Goal: Information Seeking & Learning: Learn about a topic

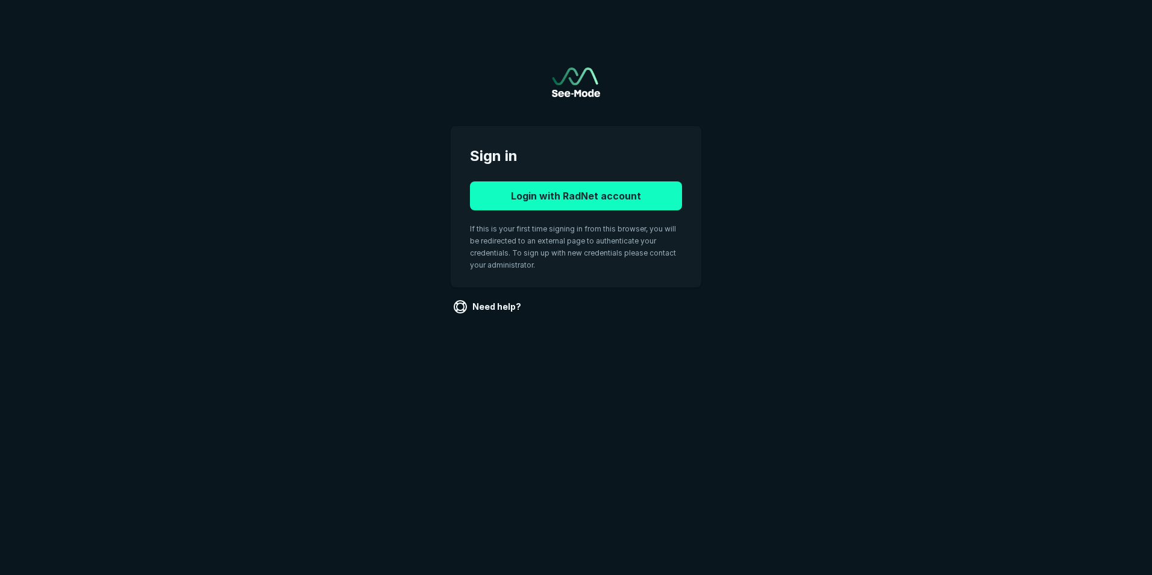
click at [633, 197] on button "Login with RadNet account" at bounding box center [576, 195] width 212 height 29
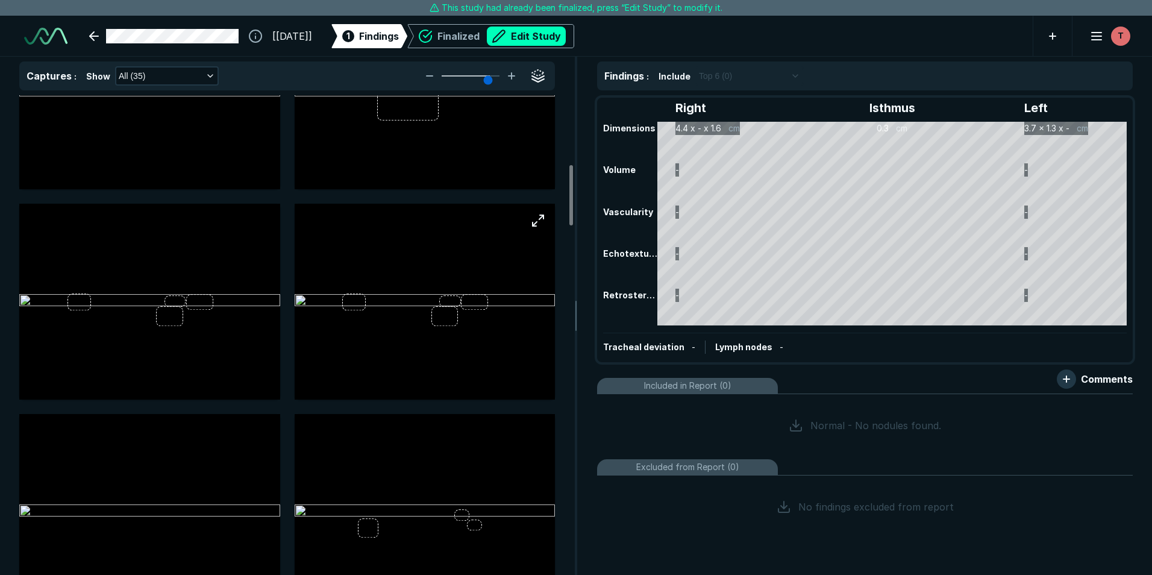
scroll to position [542, 0]
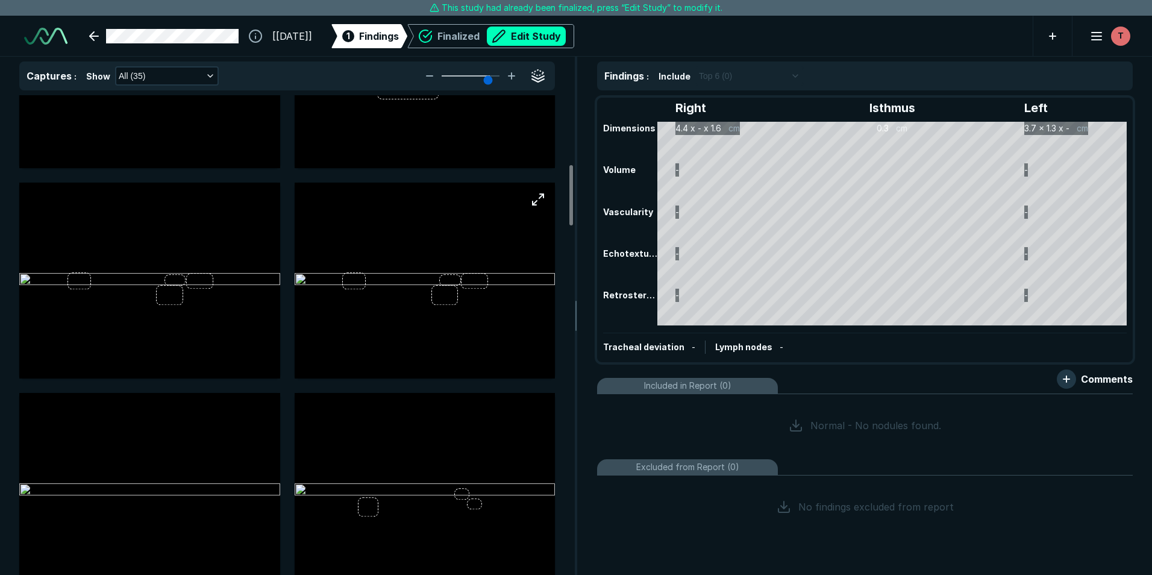
click at [425, 276] on img at bounding box center [425, 280] width 261 height 14
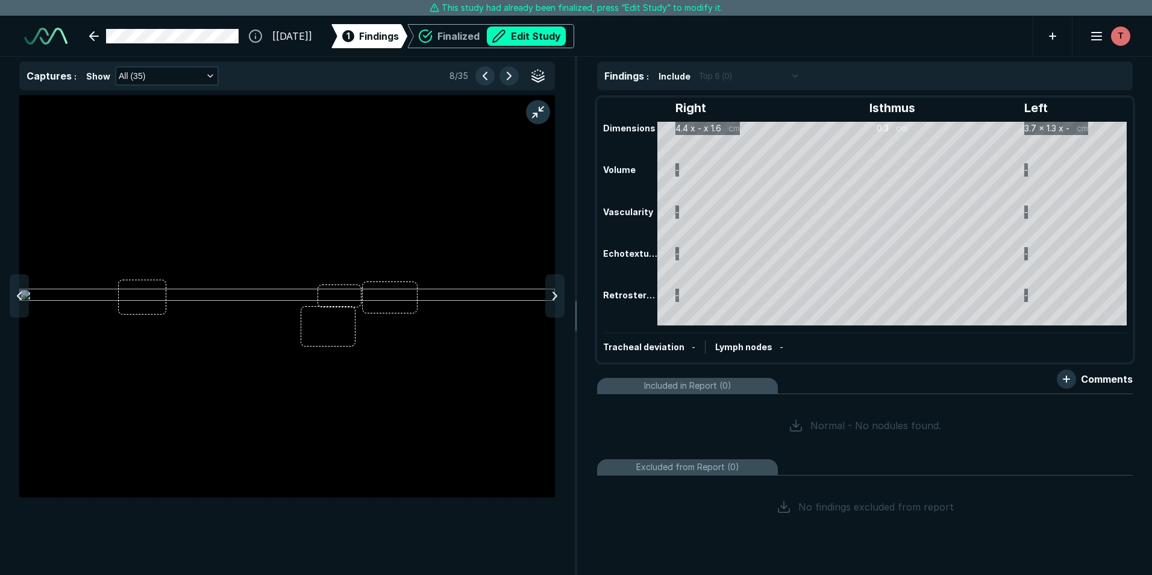
scroll to position [3573, 3938]
click at [544, 109] on button "button" at bounding box center [538, 112] width 24 height 24
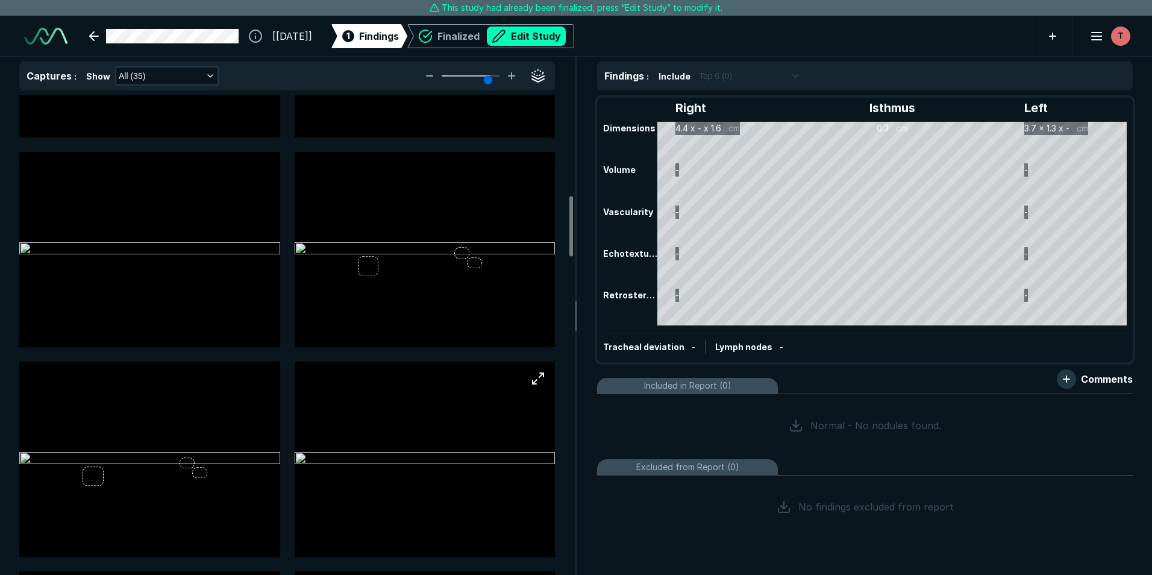
scroll to position [843, 0]
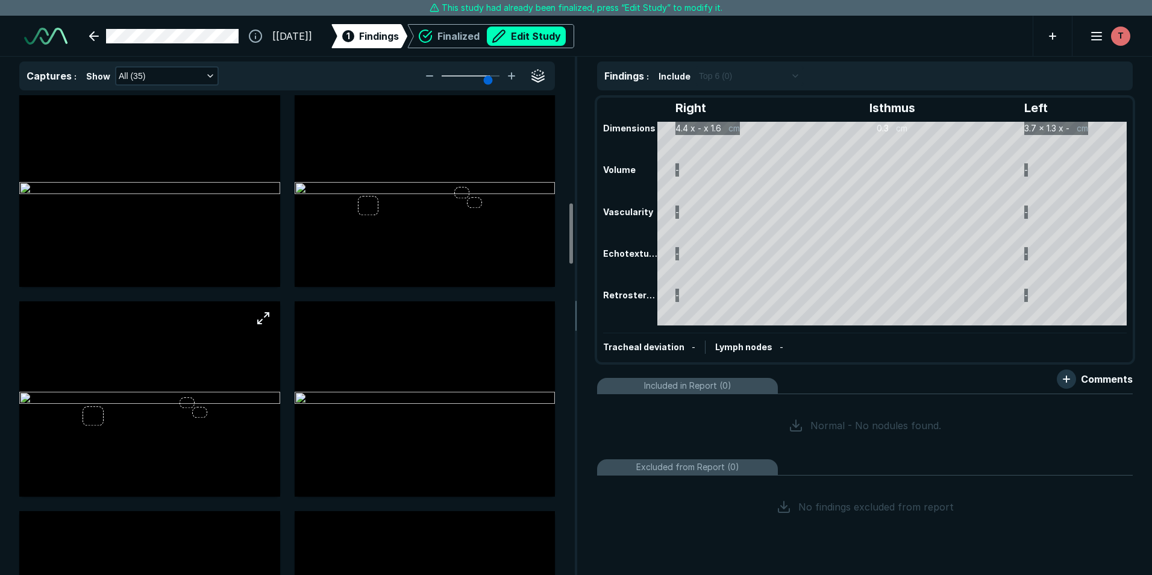
click at [178, 391] on img at bounding box center [149, 398] width 261 height 14
click at [182, 396] on img at bounding box center [149, 398] width 261 height 14
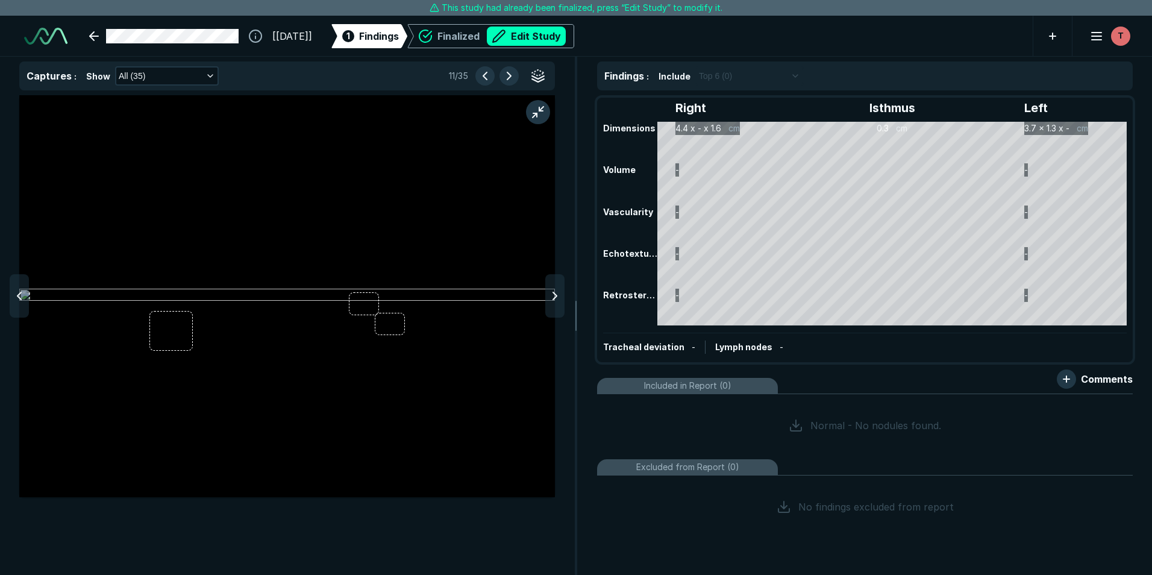
scroll to position [3573, 3938]
click at [543, 112] on button "button" at bounding box center [538, 112] width 24 height 24
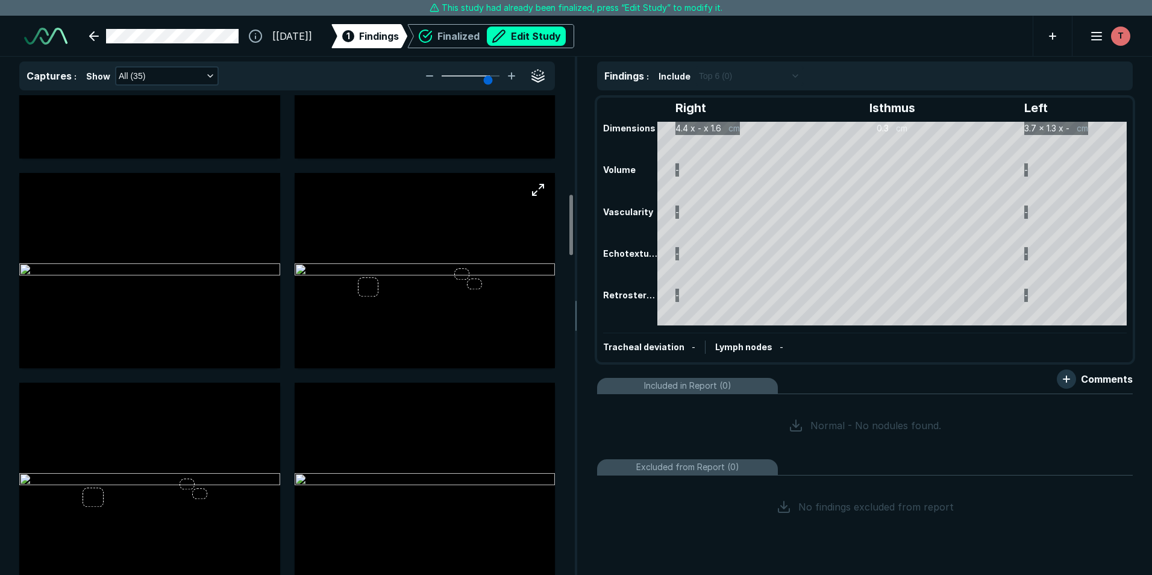
scroll to position [783, 0]
